Goal: Contribute content

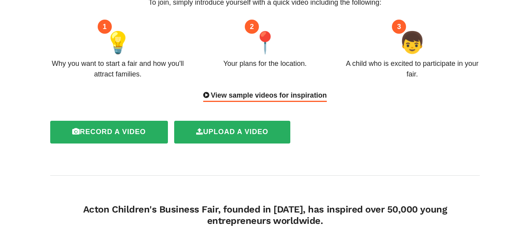
scroll to position [78, 0]
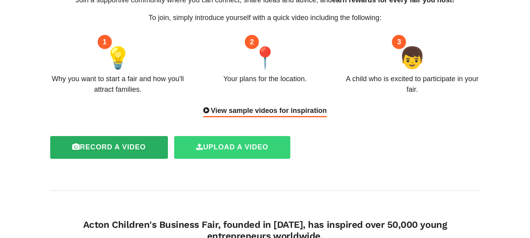
click at [257, 149] on label "Upload a video" at bounding box center [232, 147] width 116 height 23
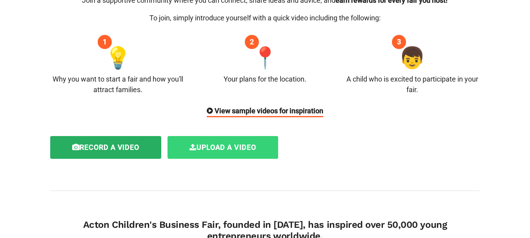
scroll to position [79, 0]
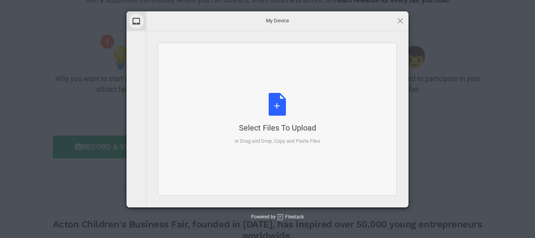
click at [277, 118] on div "Select Files to Upload or Drag and Drop, Copy and Paste Files" at bounding box center [278, 119] width 86 height 52
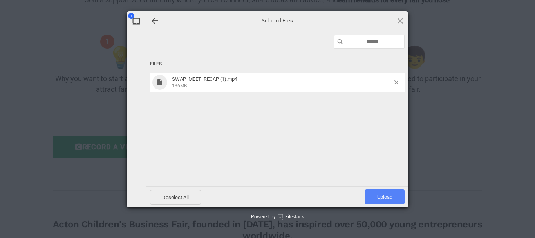
click at [384, 200] on span "Upload 1" at bounding box center [385, 196] width 40 height 15
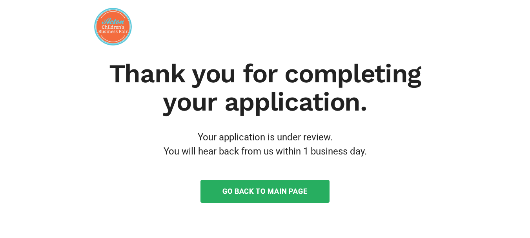
scroll to position [42, 0]
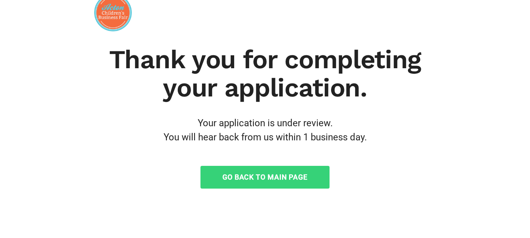
click at [258, 176] on link "Go Back to Main Page" at bounding box center [264, 177] width 129 height 23
